Goal: Check status: Check status

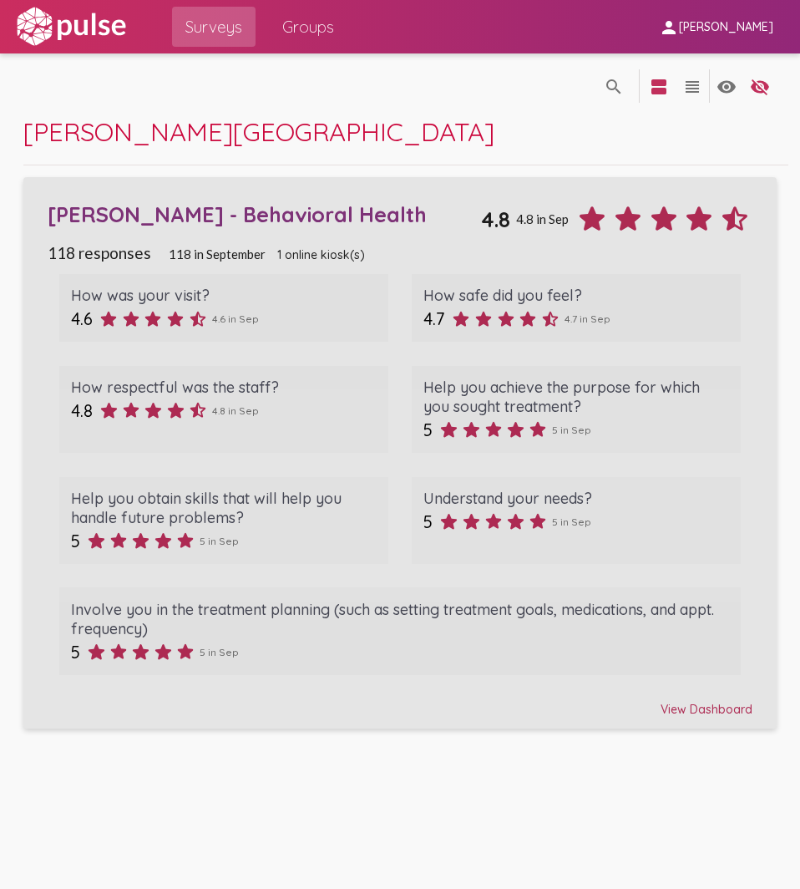
click at [693, 711] on div "View Dashboard" at bounding box center [401, 702] width 706 height 30
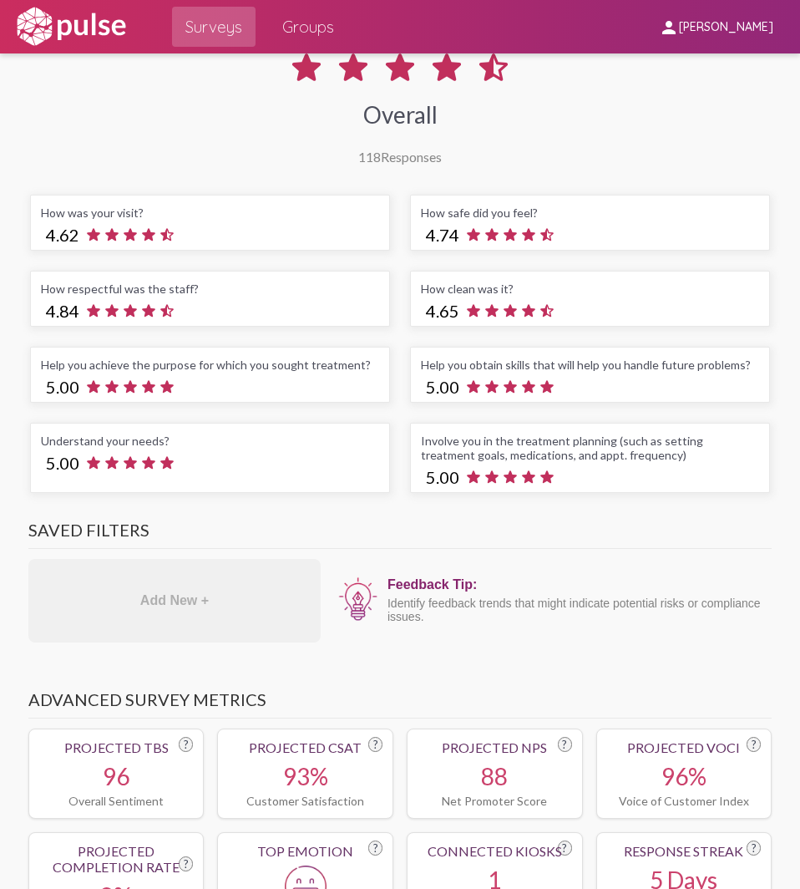
scroll to position [167, 0]
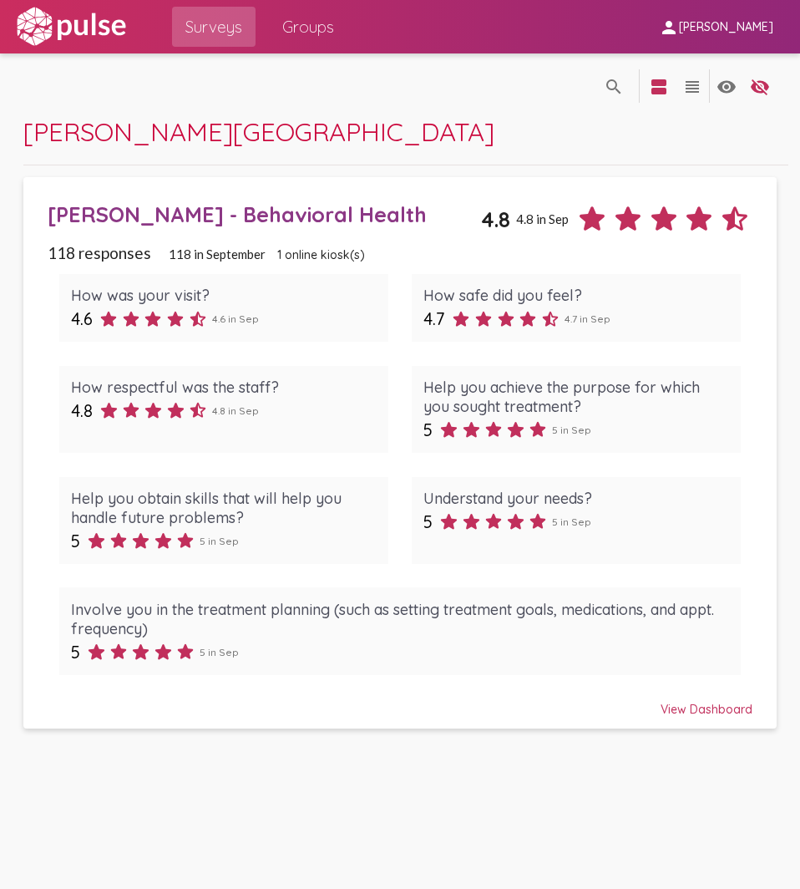
click at [204, 25] on span "Surveys" at bounding box center [213, 27] width 57 height 30
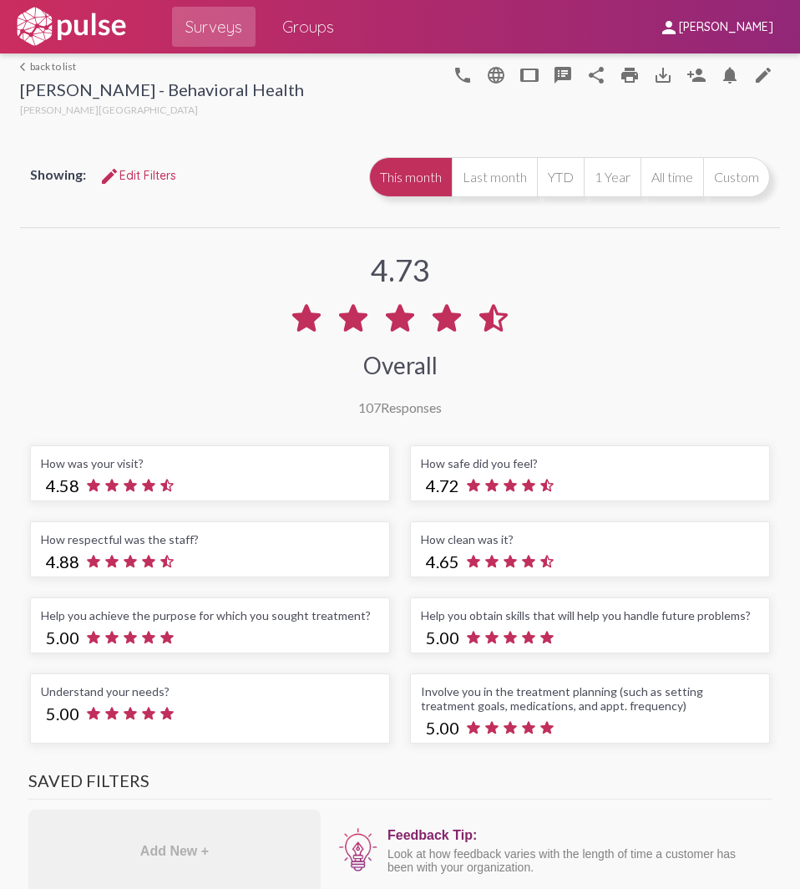
scroll to position [-1, 0]
